Goal: Transaction & Acquisition: Obtain resource

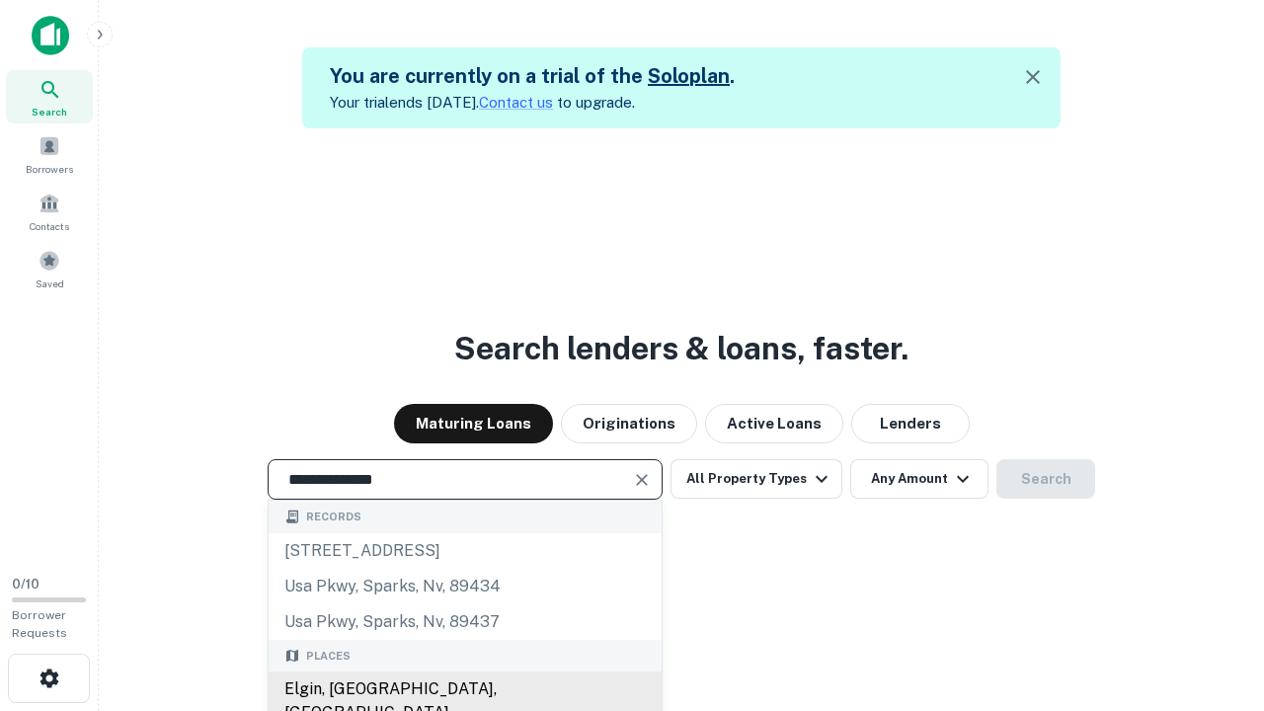
click at [464, 689] on div "Elgin, [GEOGRAPHIC_DATA], [GEOGRAPHIC_DATA]" at bounding box center [465, 700] width 393 height 59
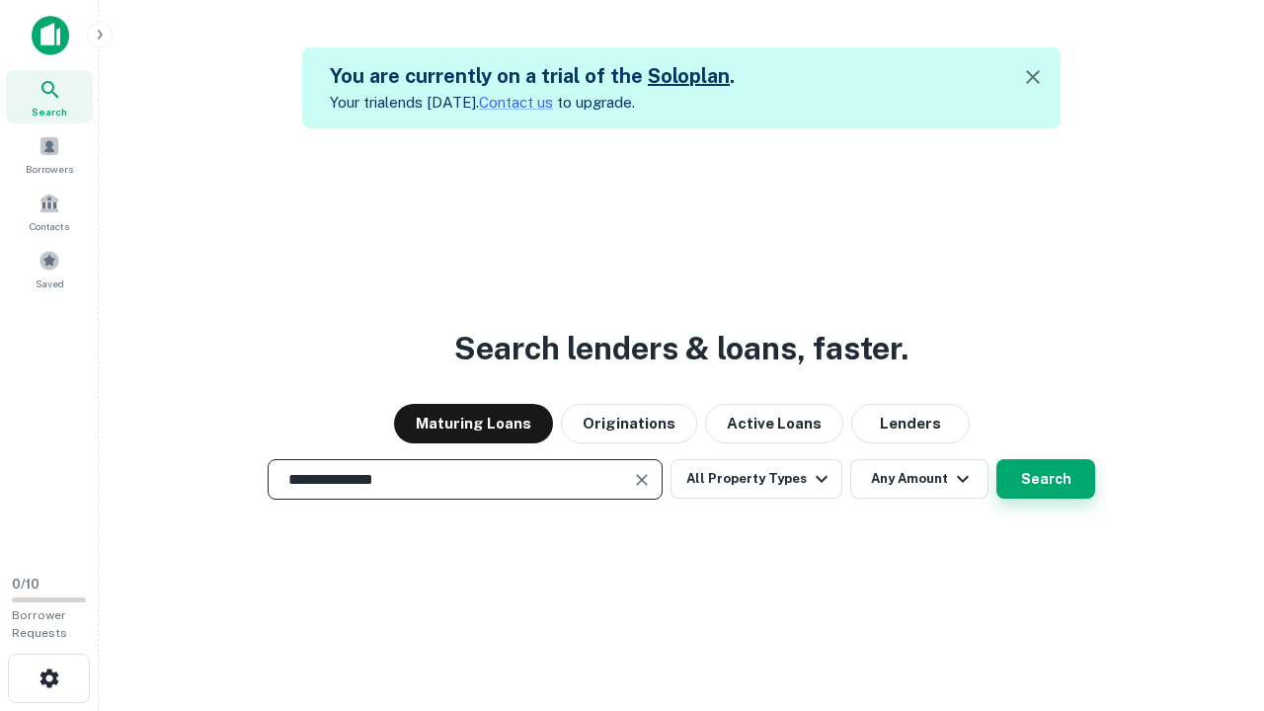
type input "**********"
click at [1045, 479] on button "Search" at bounding box center [1045, 478] width 99 height 39
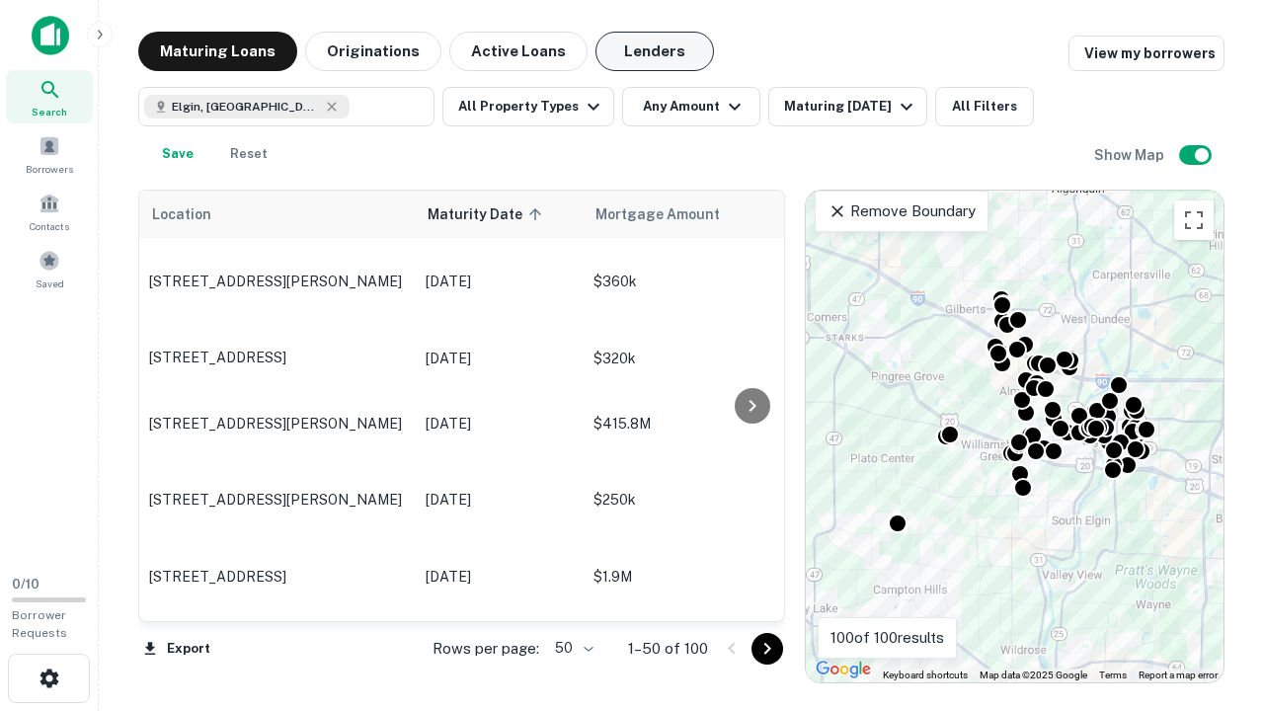
click at [655, 51] on button "Lenders" at bounding box center [654, 51] width 118 height 39
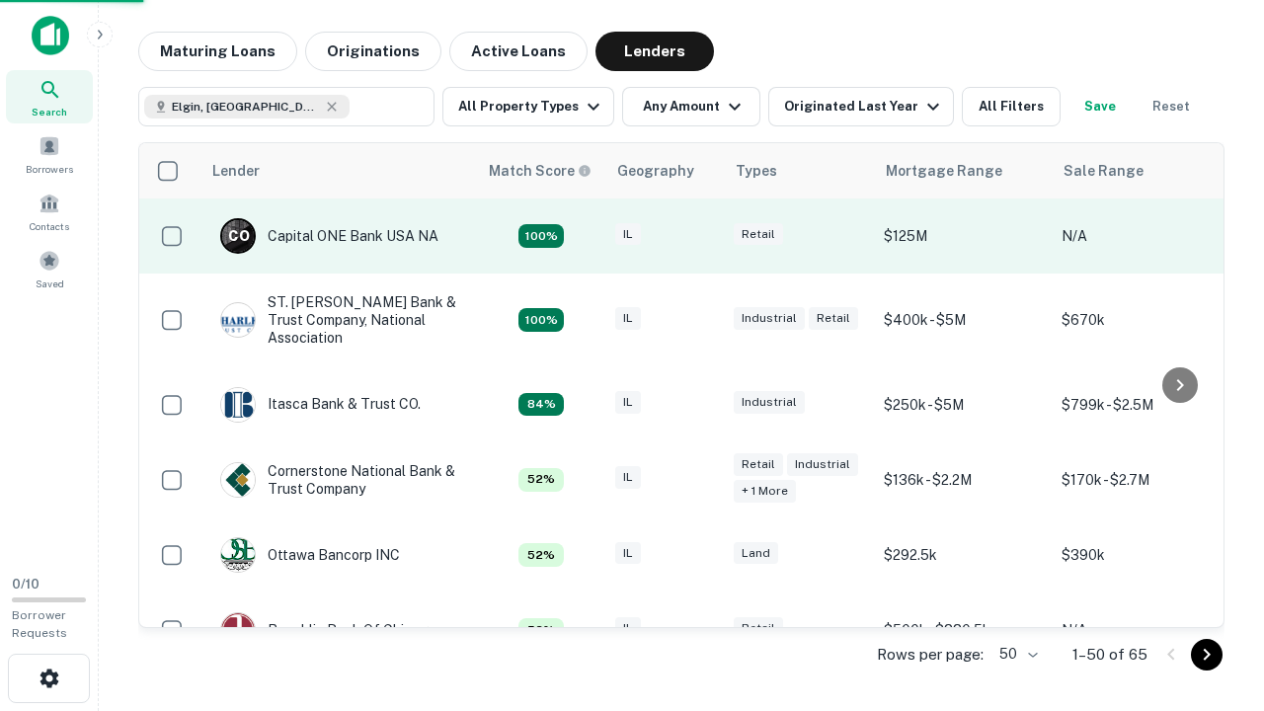
click at [701, 236] on div "IL" at bounding box center [664, 236] width 99 height 27
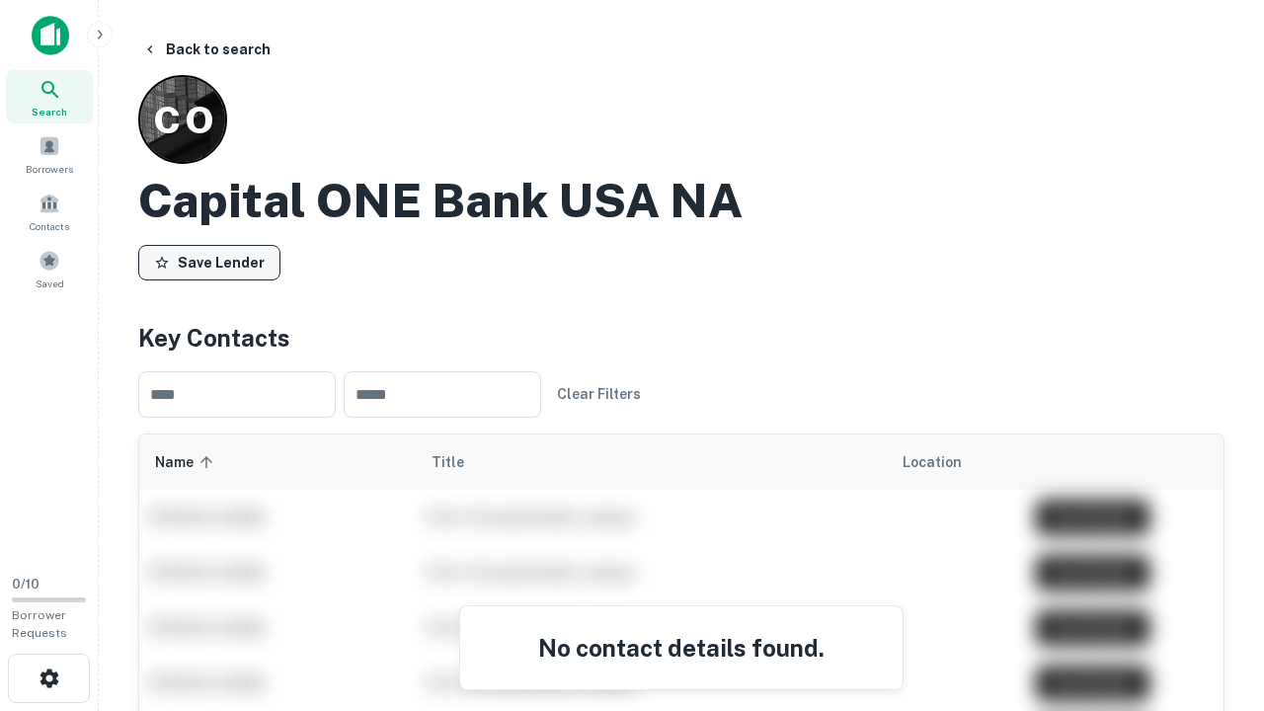
click at [209, 262] on button "Save Lender" at bounding box center [209, 263] width 142 height 36
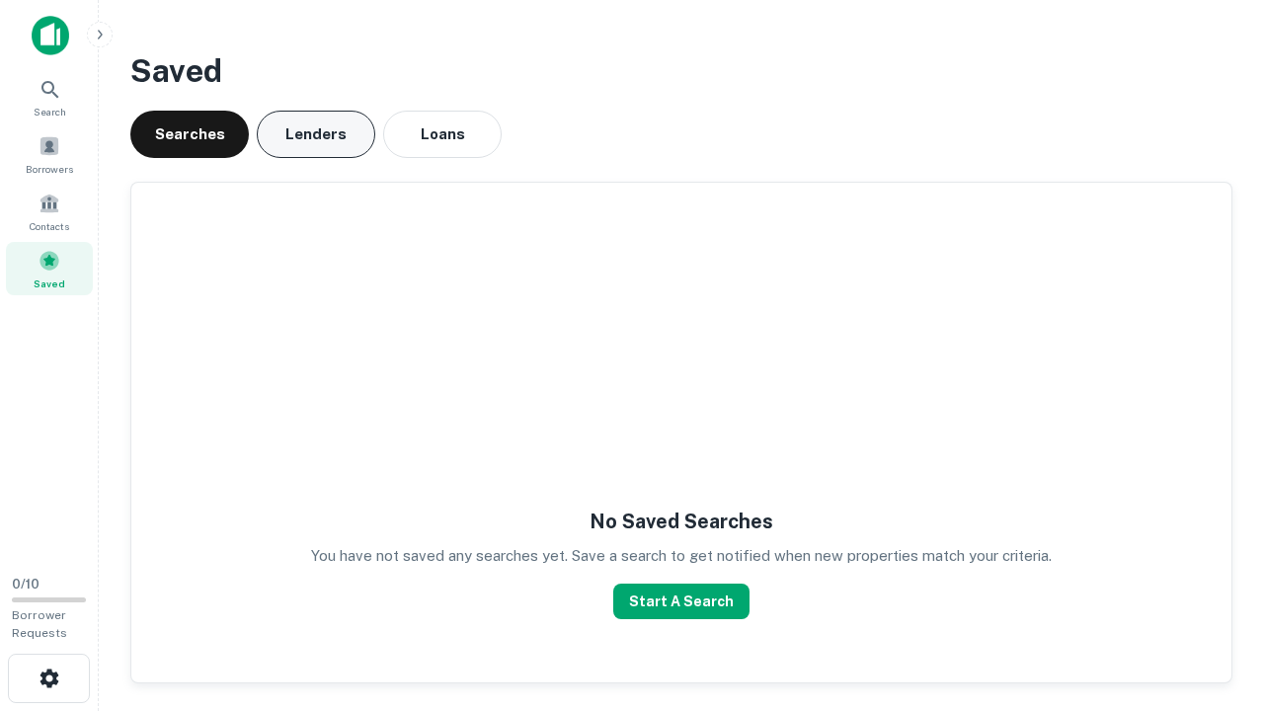
click at [316, 134] on button "Lenders" at bounding box center [316, 134] width 118 height 47
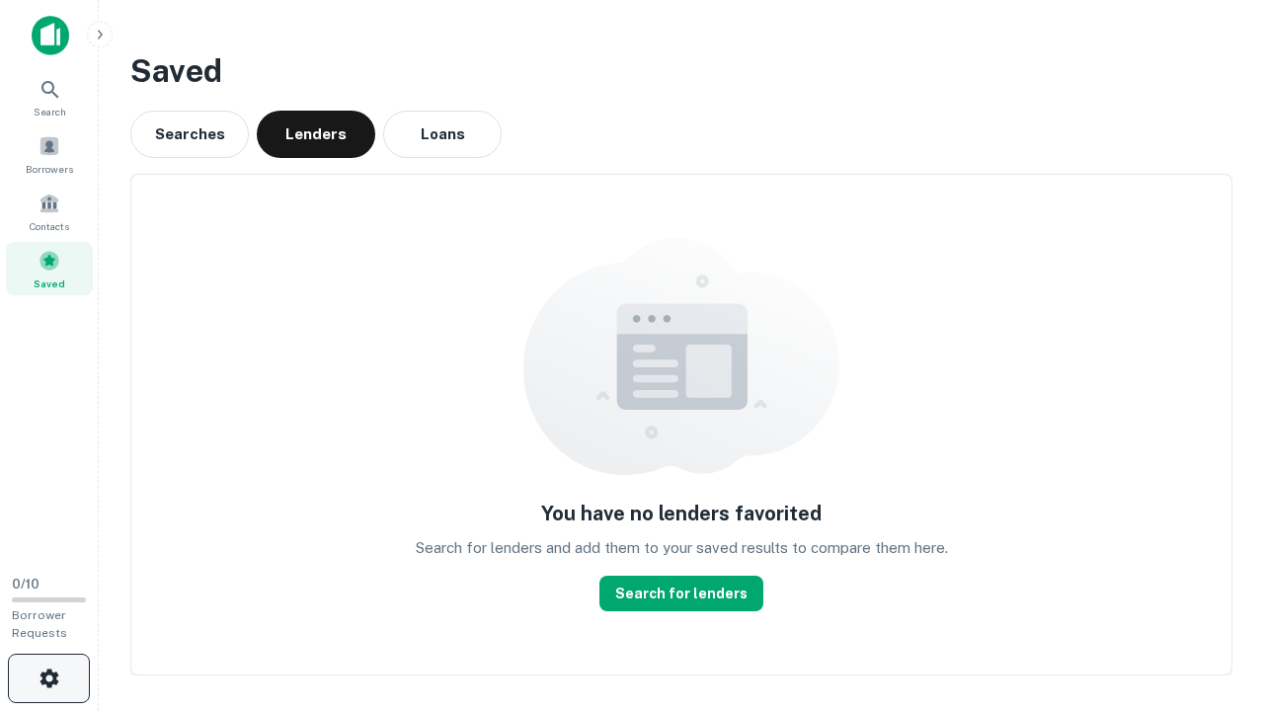
click at [48, 678] on icon "button" at bounding box center [50, 678] width 24 height 24
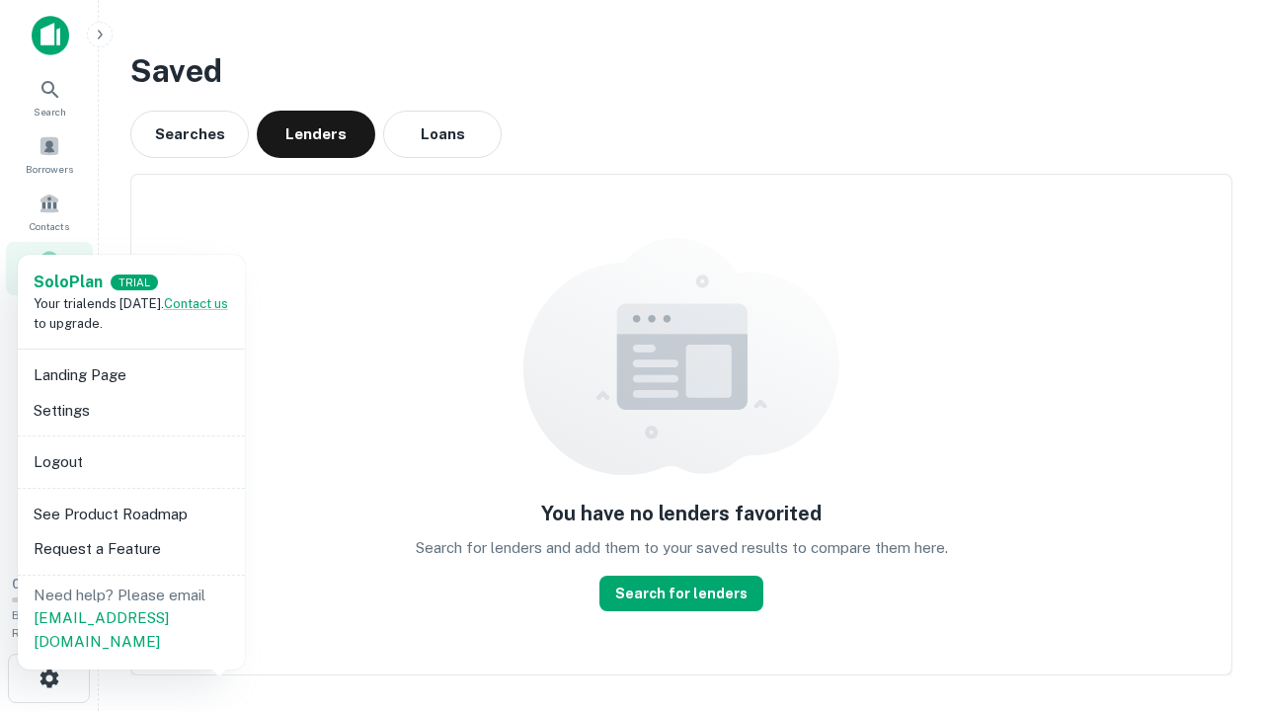
click at [130, 461] on li "Logout" at bounding box center [131, 462] width 211 height 36
